Goal: Find specific page/section: Find specific page/section

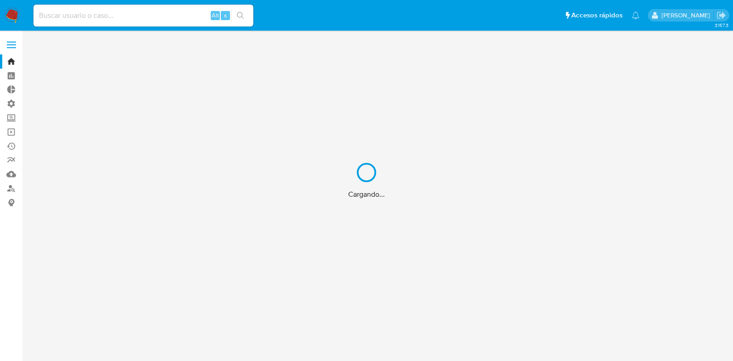
click at [567, 105] on div "Cargando..." at bounding box center [366, 180] width 733 height 361
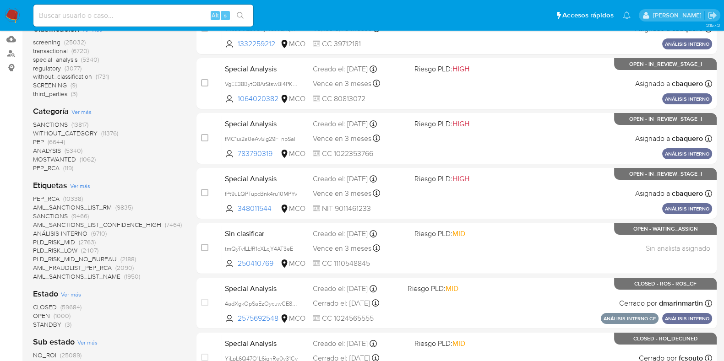
scroll to position [64, 0]
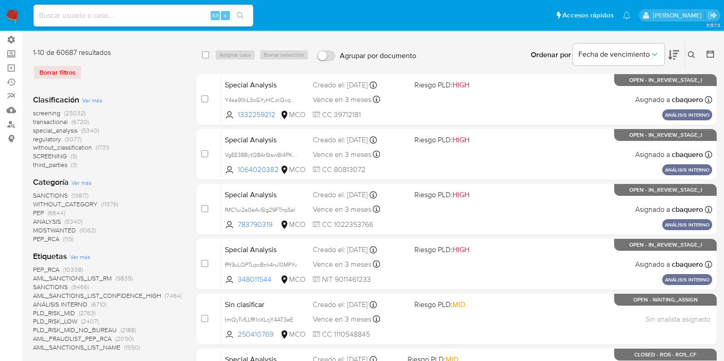
click at [12, 12] on img at bounding box center [13, 16] width 16 height 16
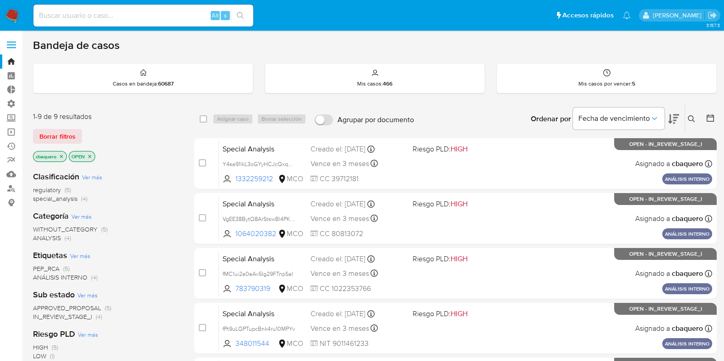
click at [8, 46] on label at bounding box center [11, 44] width 23 height 19
click at [0, 0] on input "checkbox" at bounding box center [0, 0] width 0 height 0
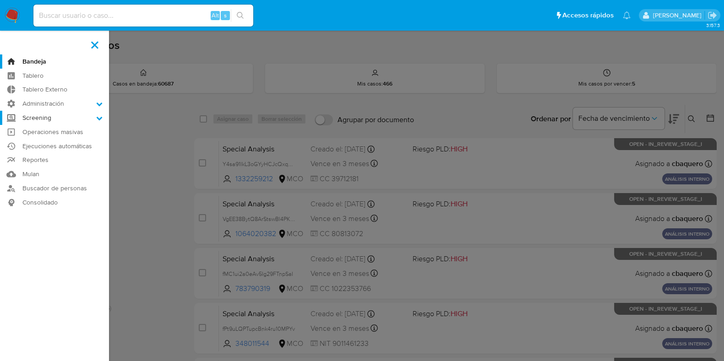
click at [87, 117] on label "Screening" at bounding box center [54, 118] width 109 height 14
click at [0, 0] on input "Screening" at bounding box center [0, 0] width 0 height 0
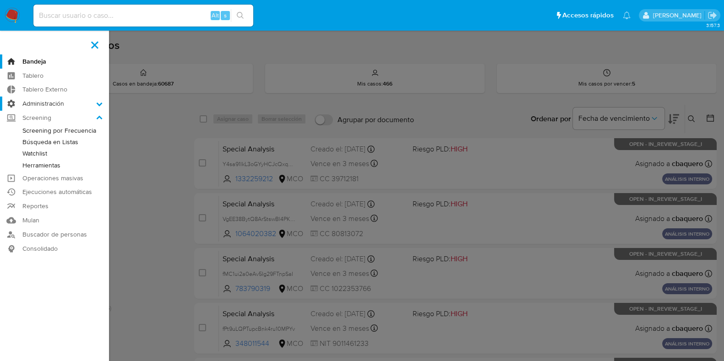
click at [95, 107] on label "Administración" at bounding box center [54, 104] width 109 height 14
click at [0, 0] on input "Administración" at bounding box center [0, 0] width 0 height 0
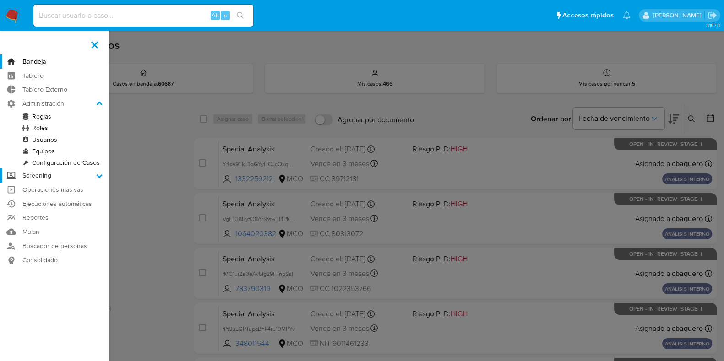
click at [87, 175] on label "Screening" at bounding box center [54, 176] width 109 height 14
click at [0, 0] on input "Screening" at bounding box center [0, 0] width 0 height 0
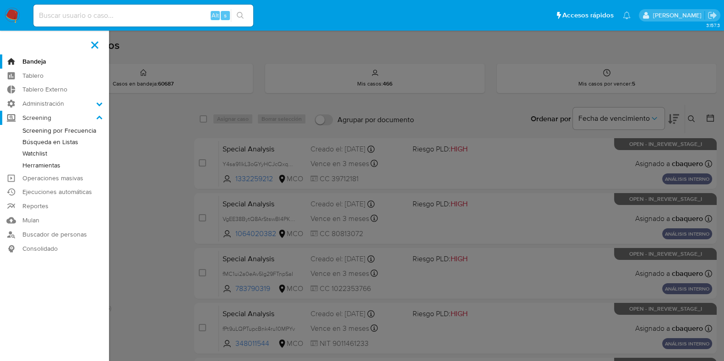
click at [35, 113] on label "Screening" at bounding box center [54, 118] width 109 height 14
click at [0, 0] on input "Screening" at bounding box center [0, 0] width 0 height 0
click at [49, 104] on label "Administración" at bounding box center [54, 104] width 109 height 14
click at [0, 0] on input "Administración" at bounding box center [0, 0] width 0 height 0
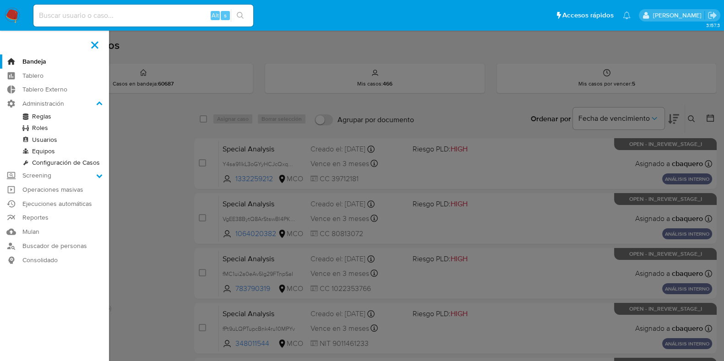
click at [47, 116] on link "Reglas" at bounding box center [54, 116] width 109 height 11
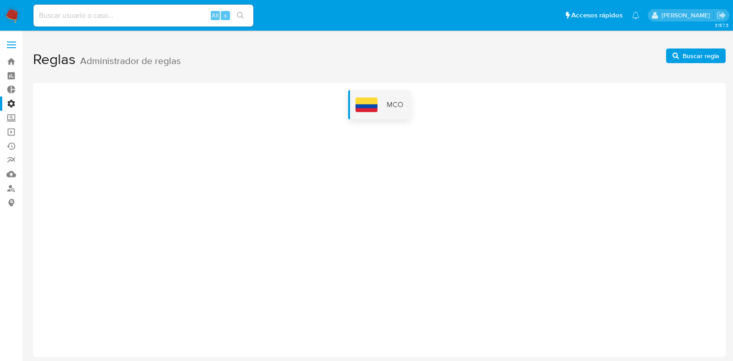
click at [387, 108] on span "MCO" at bounding box center [395, 105] width 16 height 10
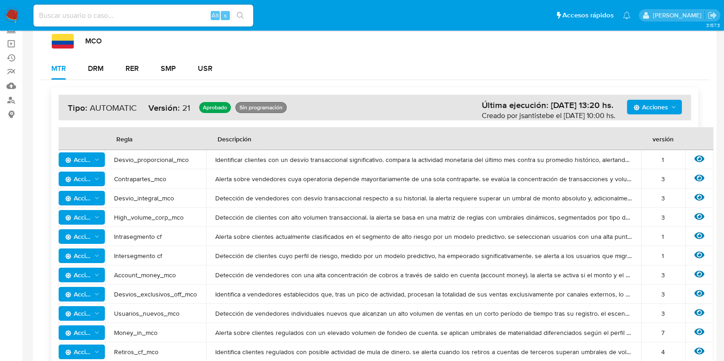
scroll to position [87, 0]
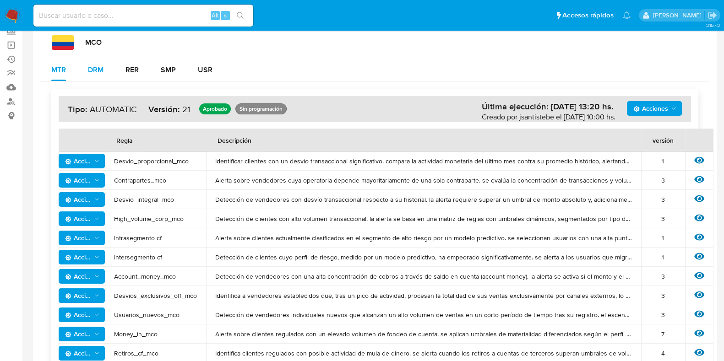
click at [100, 66] on div "DRM" at bounding box center [96, 69] width 16 height 7
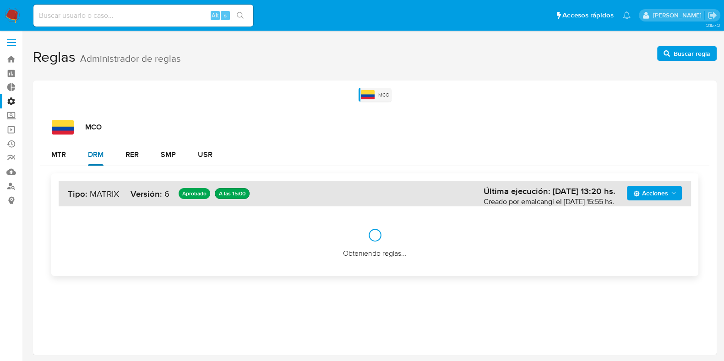
scroll to position [1, 0]
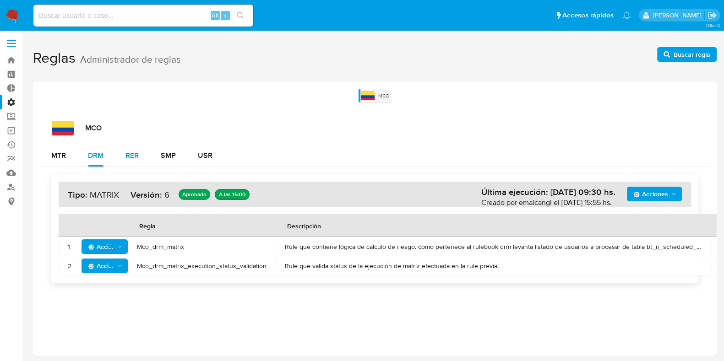
click at [135, 154] on div "RER" at bounding box center [131, 155] width 13 height 7
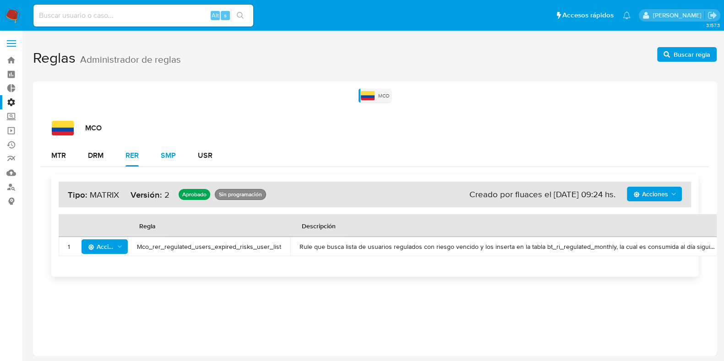
click at [170, 152] on div "SMP" at bounding box center [168, 155] width 15 height 7
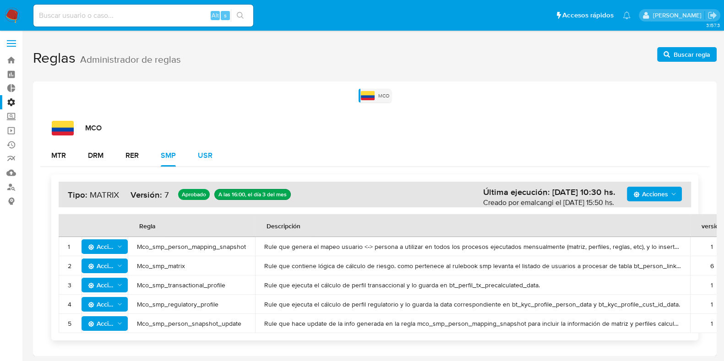
click at [211, 152] on div "USR" at bounding box center [205, 155] width 15 height 7
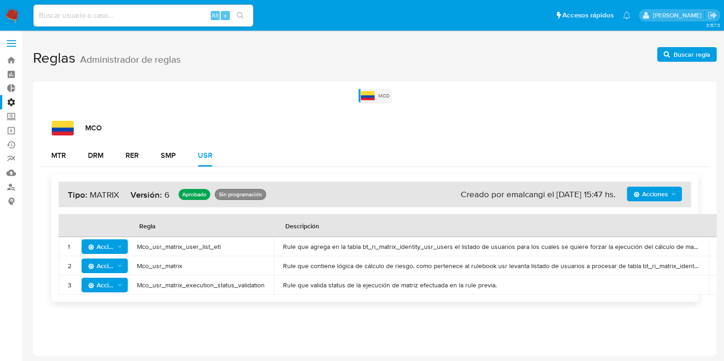
click at [10, 46] on span at bounding box center [11, 46] width 9 height 1
click at [0, 0] on input "checkbox" at bounding box center [0, 0] width 0 height 0
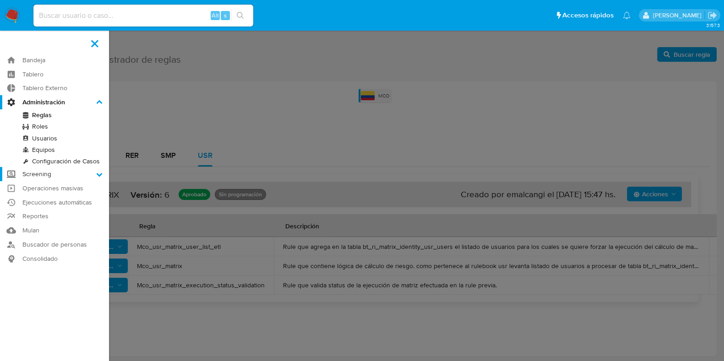
click at [90, 173] on label "Screening" at bounding box center [54, 174] width 109 height 14
click at [0, 0] on input "Screening" at bounding box center [0, 0] width 0 height 0
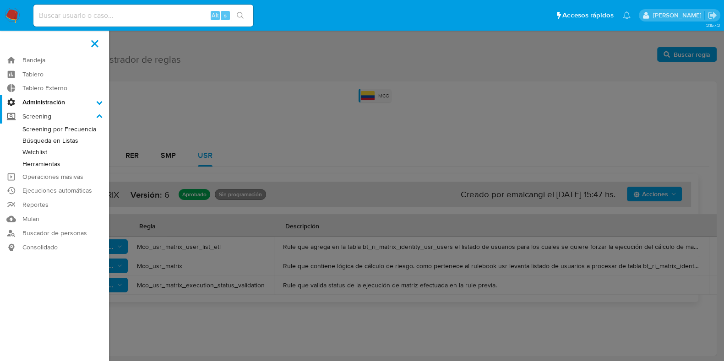
click at [34, 120] on label "Screening" at bounding box center [54, 116] width 109 height 14
click at [0, 0] on input "Screening" at bounding box center [0, 0] width 0 height 0
click at [44, 141] on link "Búsqueda en Listas" at bounding box center [54, 140] width 109 height 11
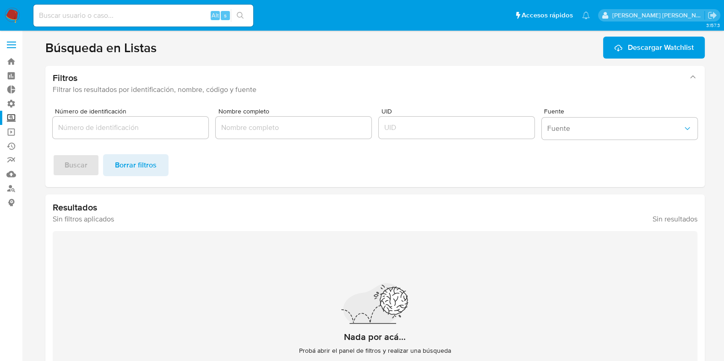
click at [12, 45] on label at bounding box center [11, 44] width 23 height 19
click at [0, 0] on input "checkbox" at bounding box center [0, 0] width 0 height 0
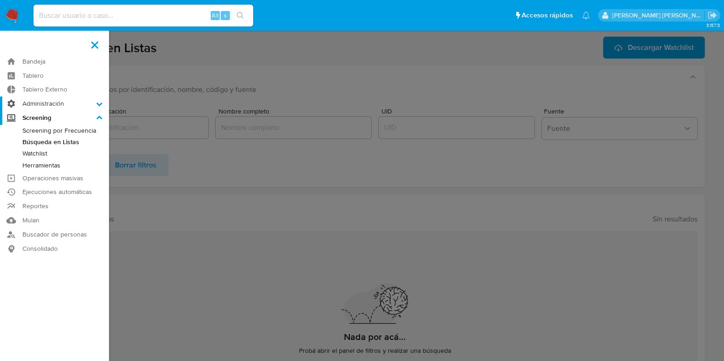
click at [98, 99] on label "Administración" at bounding box center [54, 104] width 109 height 14
click at [0, 0] on input "Administración" at bounding box center [0, 0] width 0 height 0
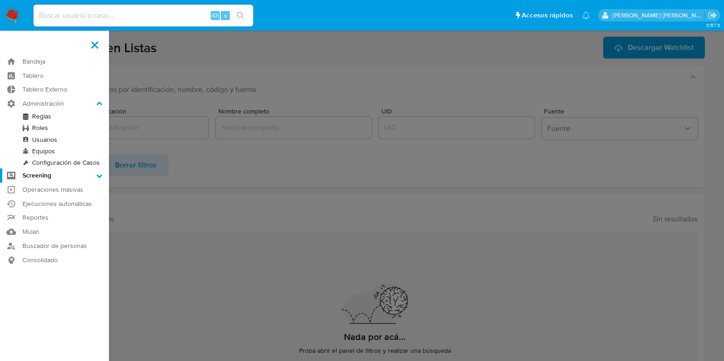
click at [85, 179] on label "Screening" at bounding box center [54, 176] width 109 height 14
click at [0, 0] on input "Screening" at bounding box center [0, 0] width 0 height 0
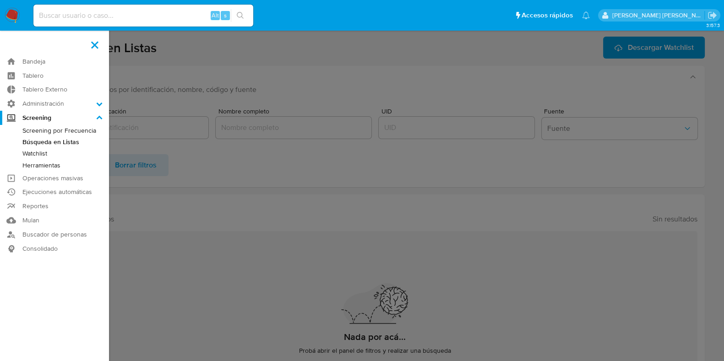
click at [428, 249] on label at bounding box center [362, 180] width 724 height 361
click at [0, 0] on input "checkbox" at bounding box center [0, 0] width 0 height 0
